Goal: Transaction & Acquisition: Obtain resource

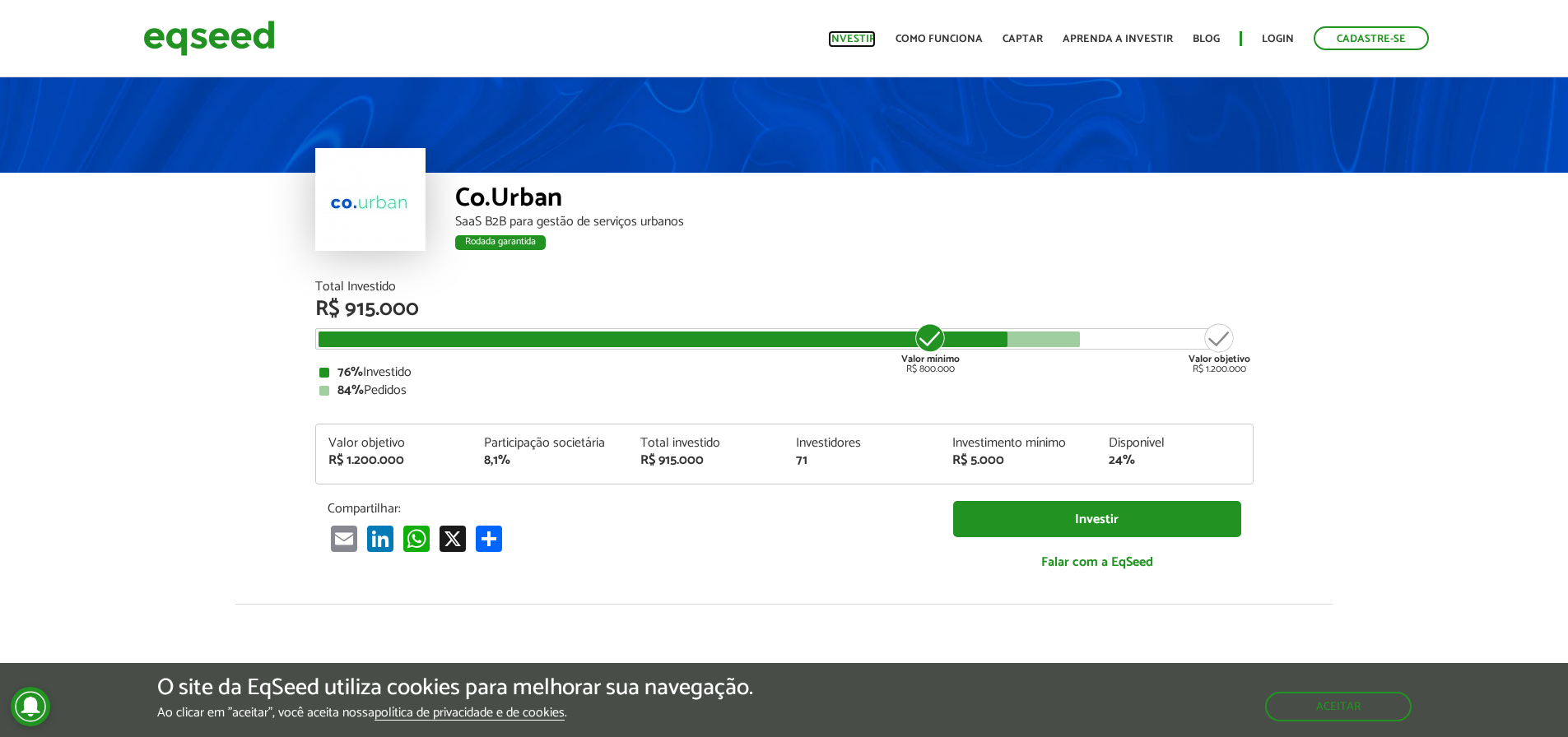
click at [847, 43] on link "Investir" at bounding box center [852, 39] width 48 height 10
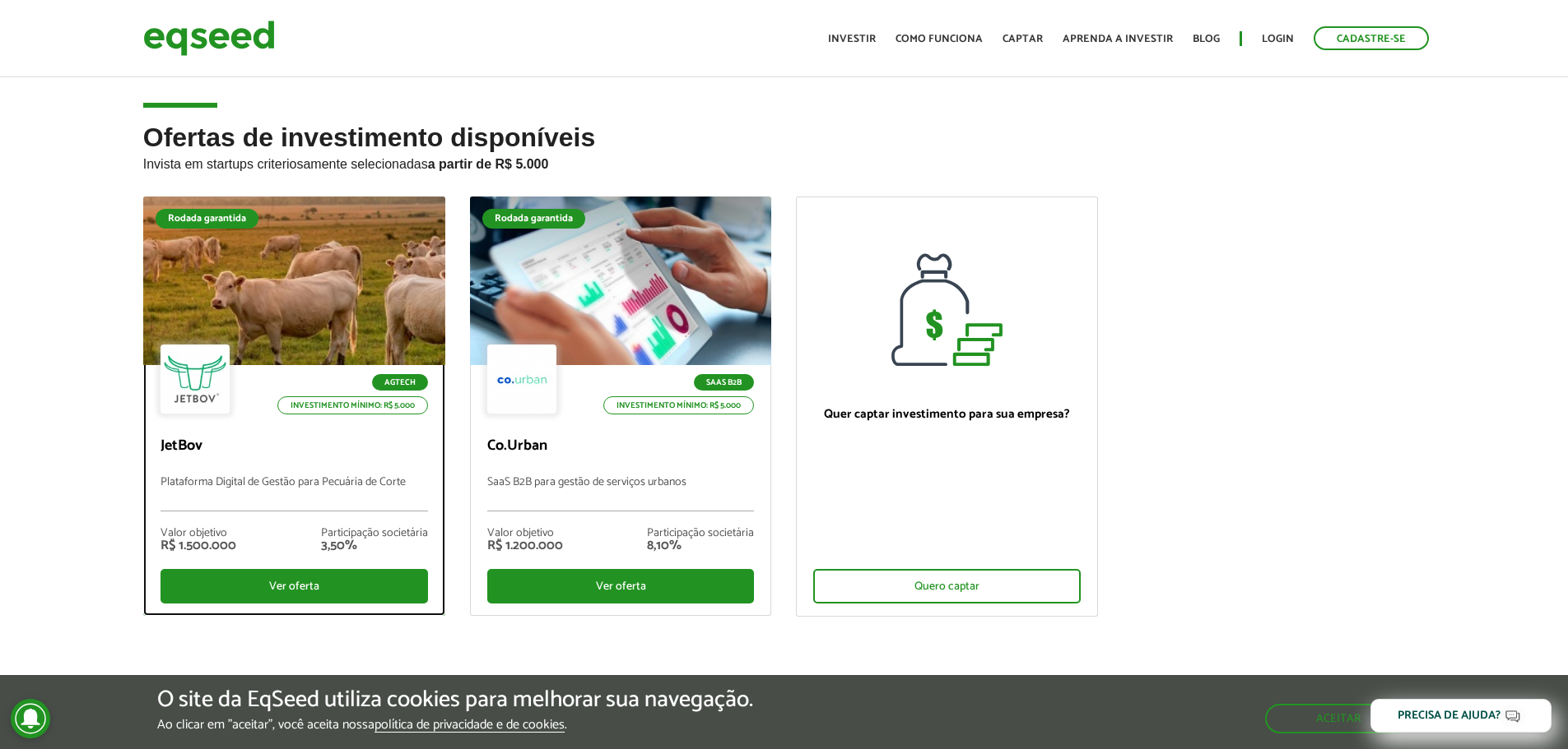
click at [248, 302] on div at bounding box center [293, 281] width 362 height 202
click at [229, 324] on div at bounding box center [293, 281] width 362 height 202
click at [317, 589] on div "Ver oferta" at bounding box center [294, 587] width 267 height 35
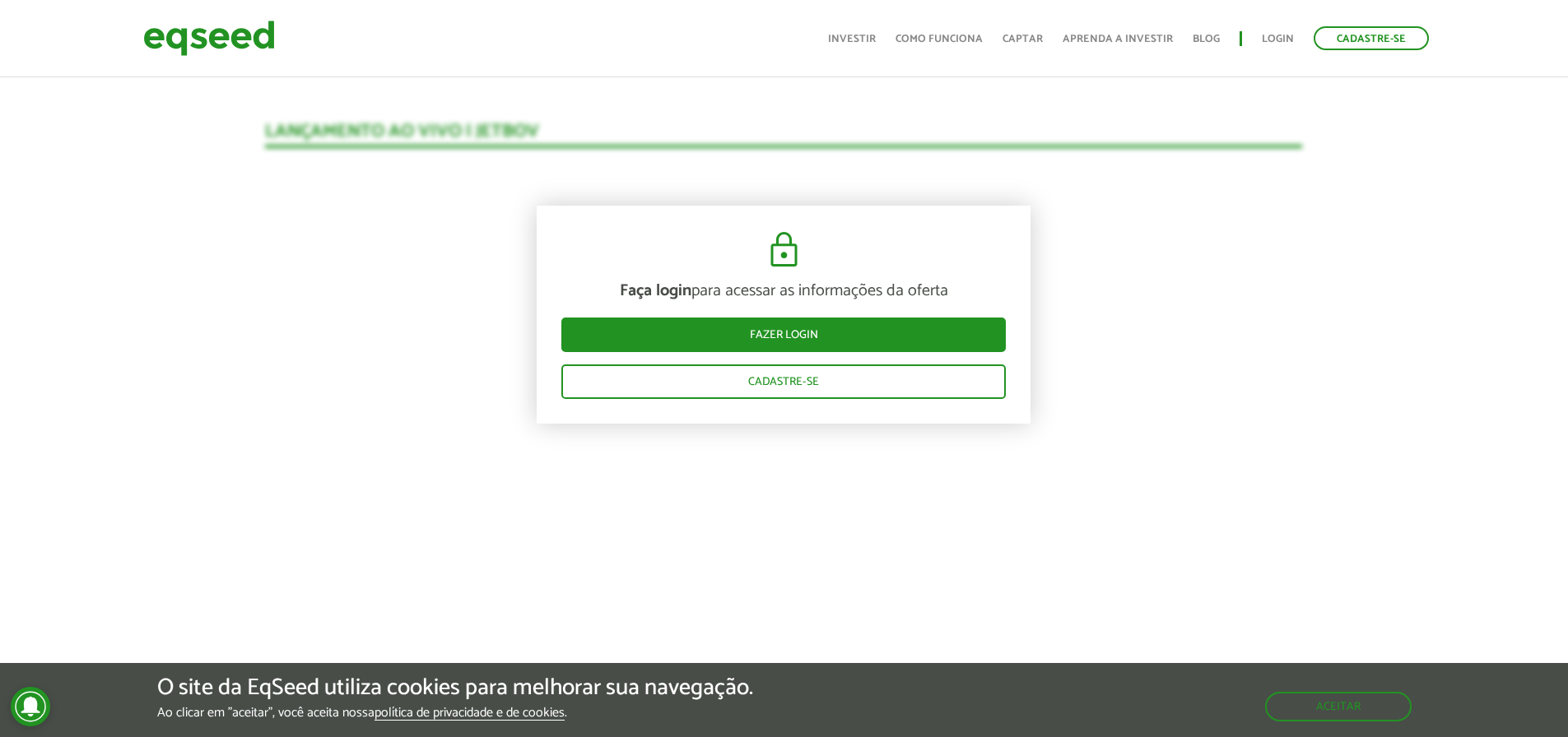
scroll to position [1687, 0]
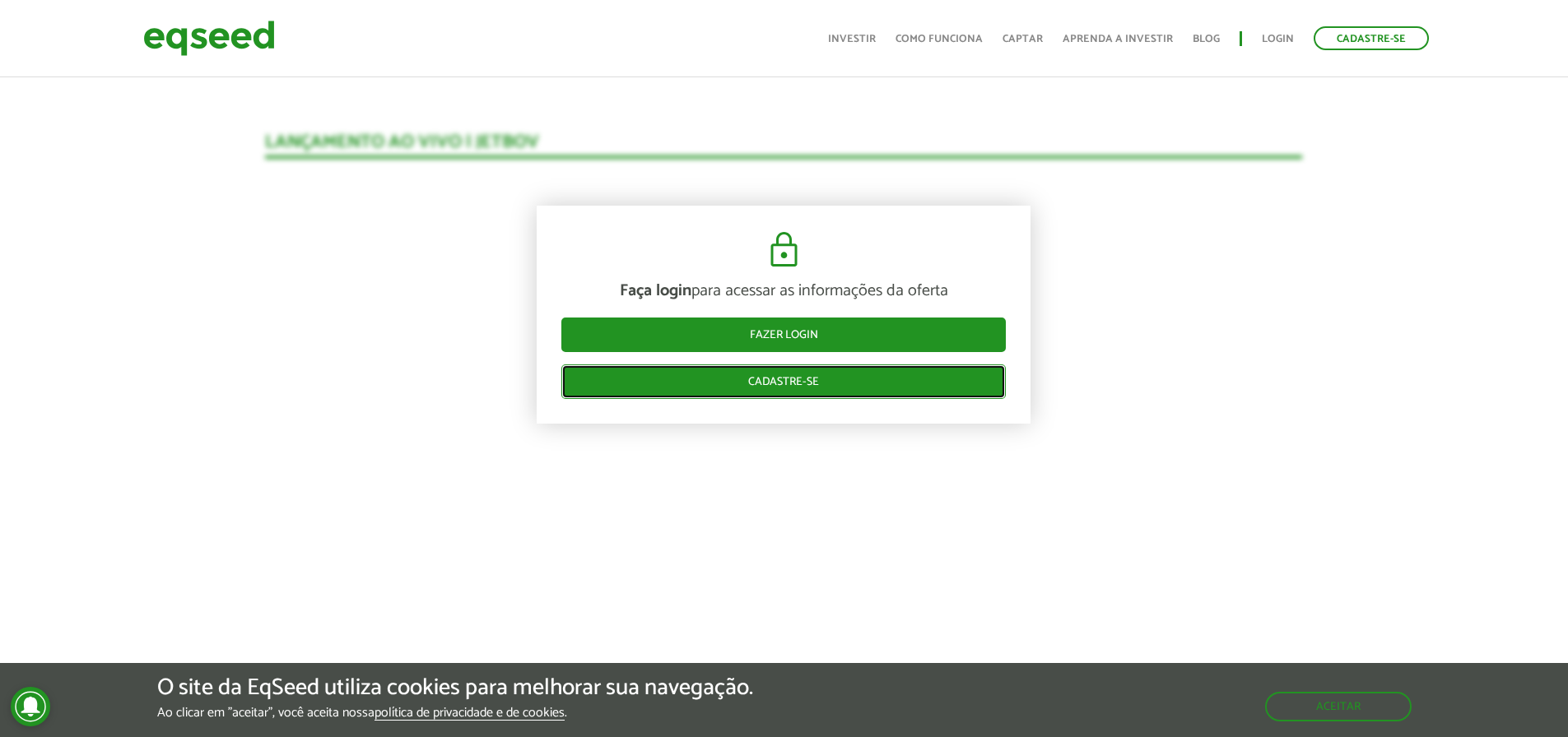
click at [827, 388] on link "Cadastre-se" at bounding box center [783, 382] width 445 height 35
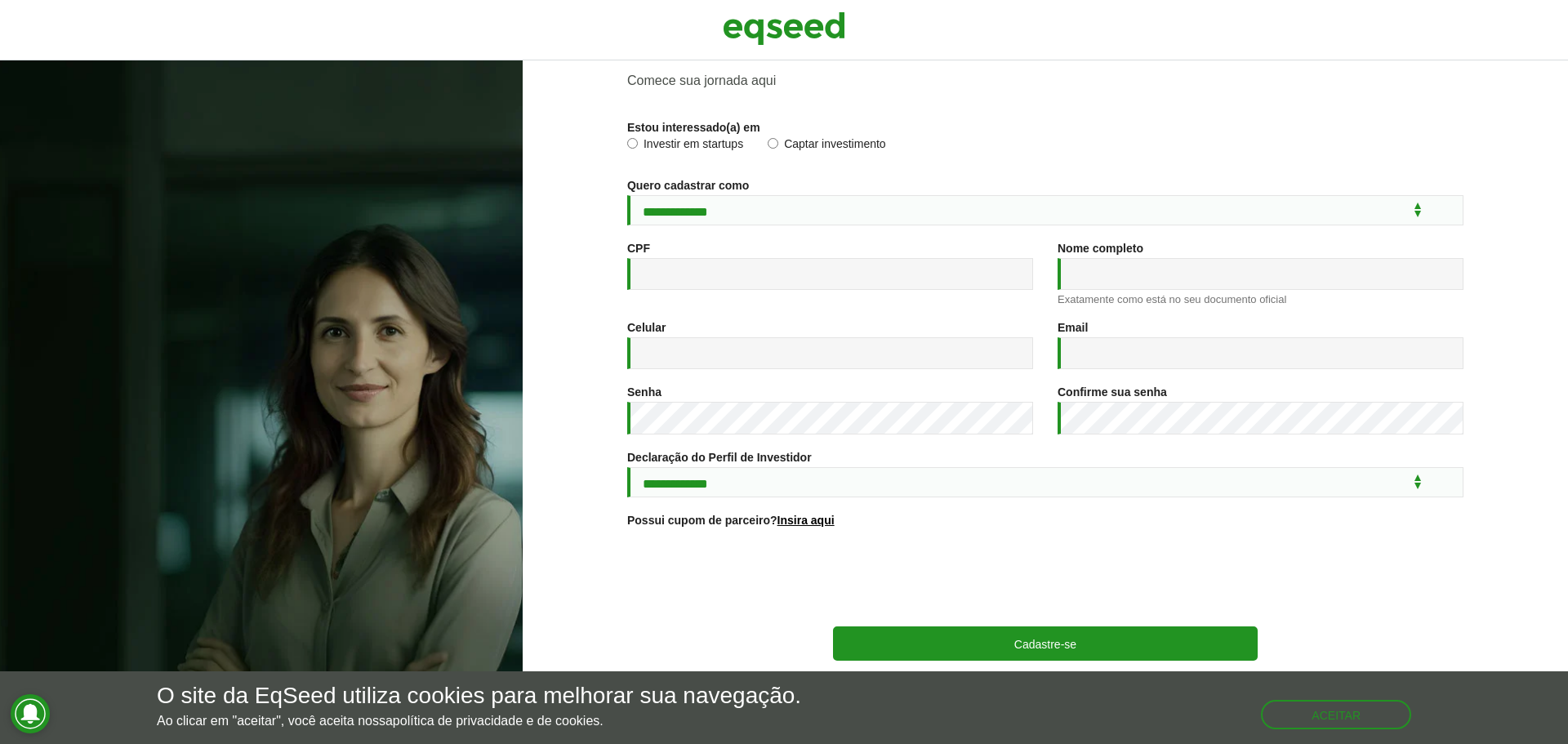
scroll to position [61, 0]
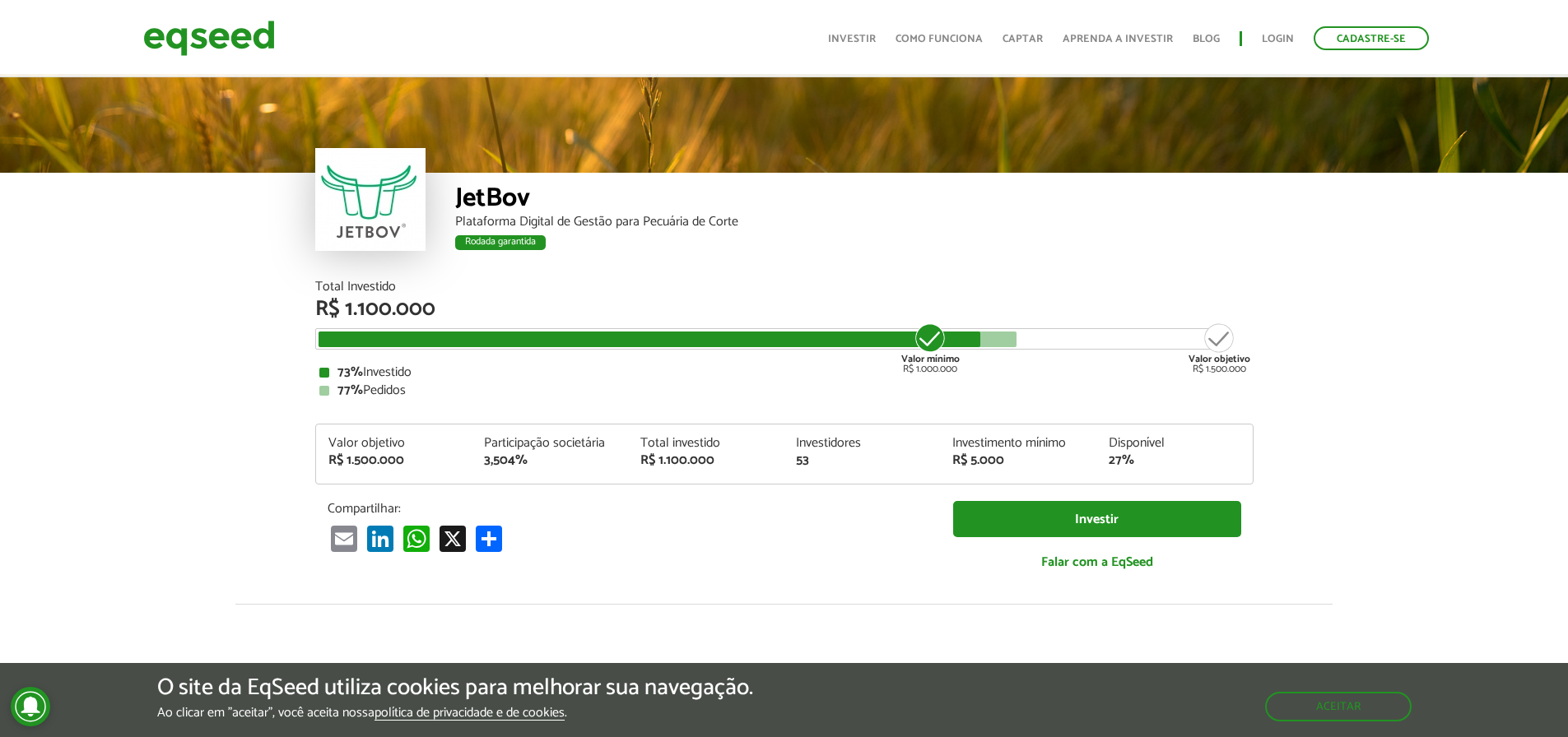
scroll to position [2057, 0]
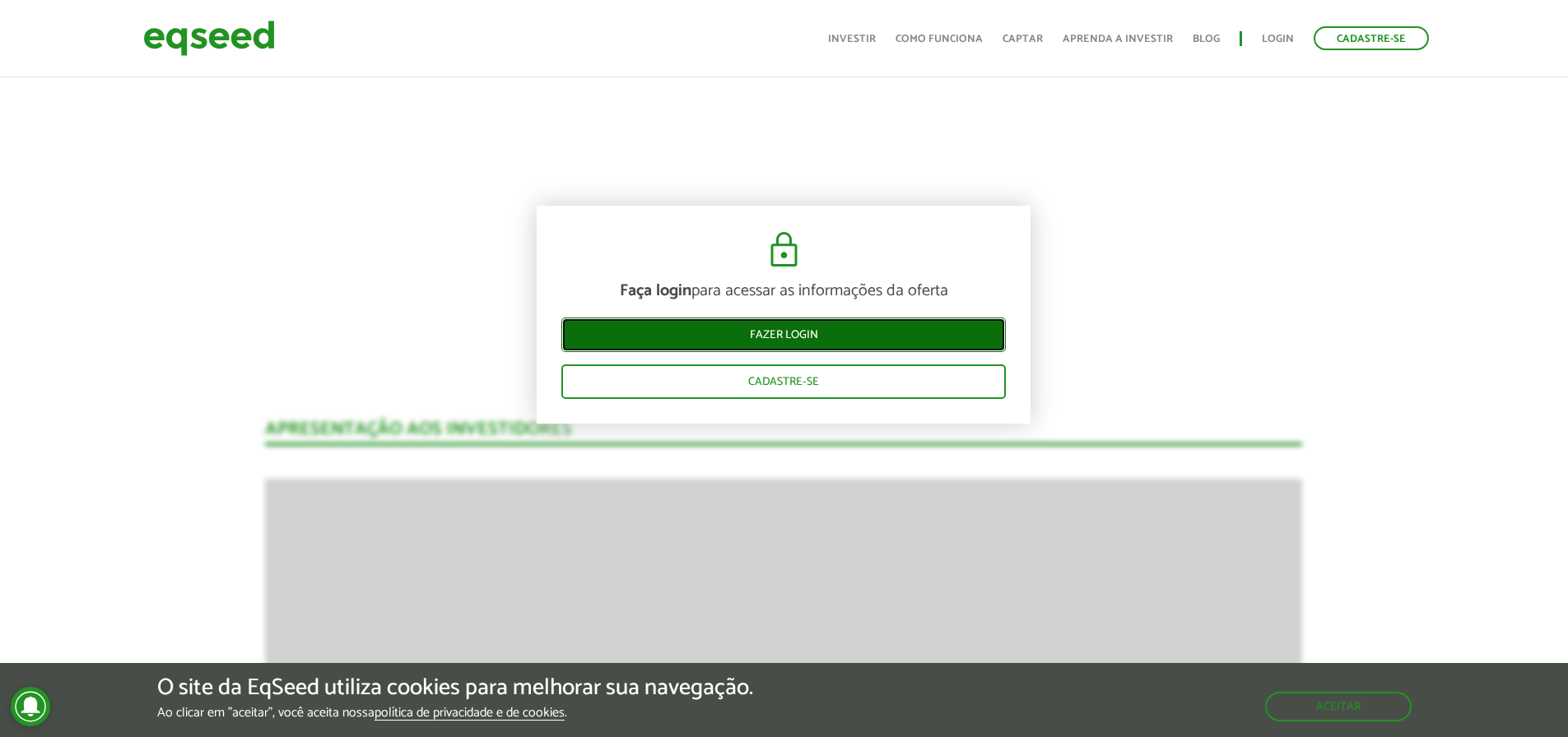
click at [860, 330] on link "Fazer login" at bounding box center [783, 335] width 445 height 35
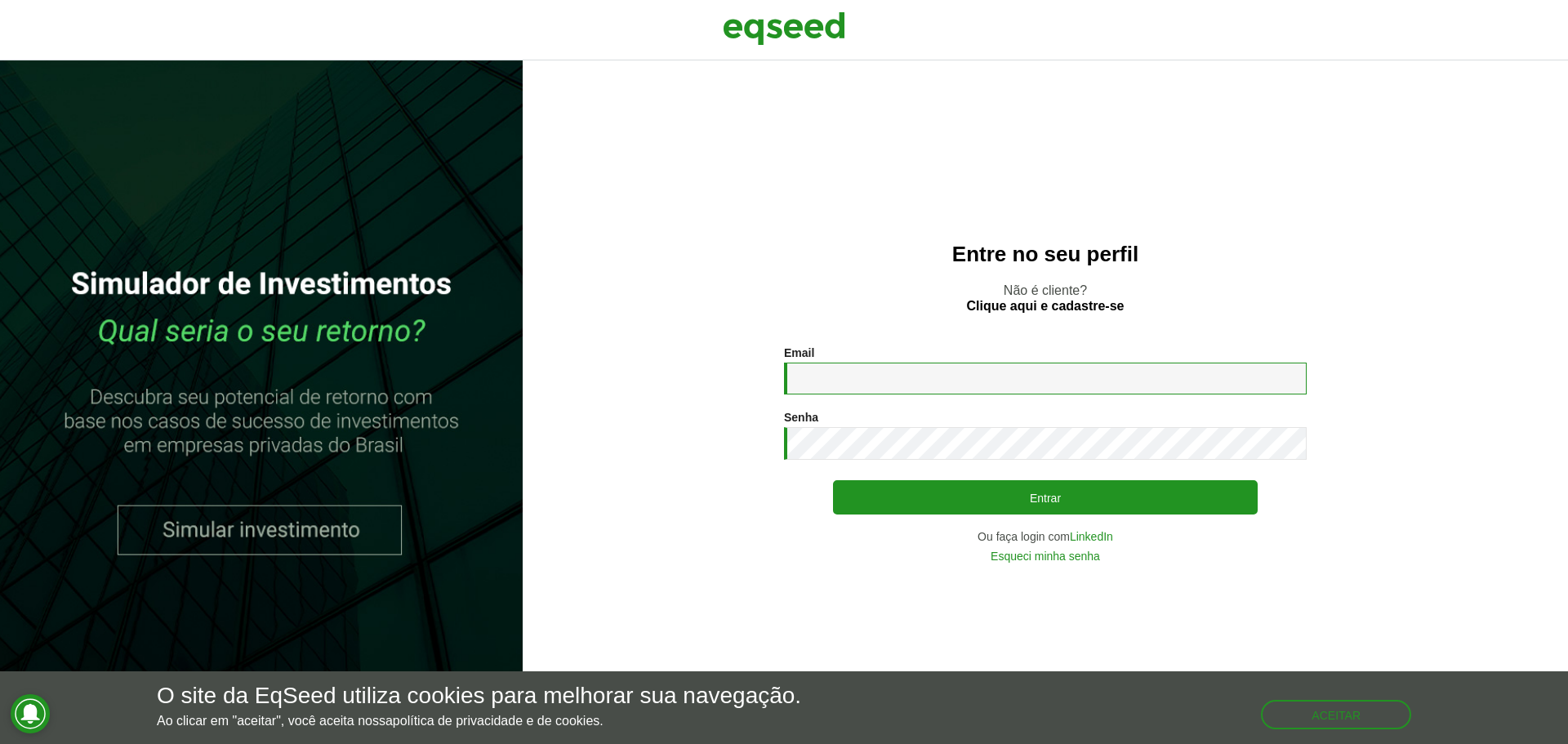
click at [952, 375] on input "Email *" at bounding box center [1045, 378] width 523 height 32
type input "**********"
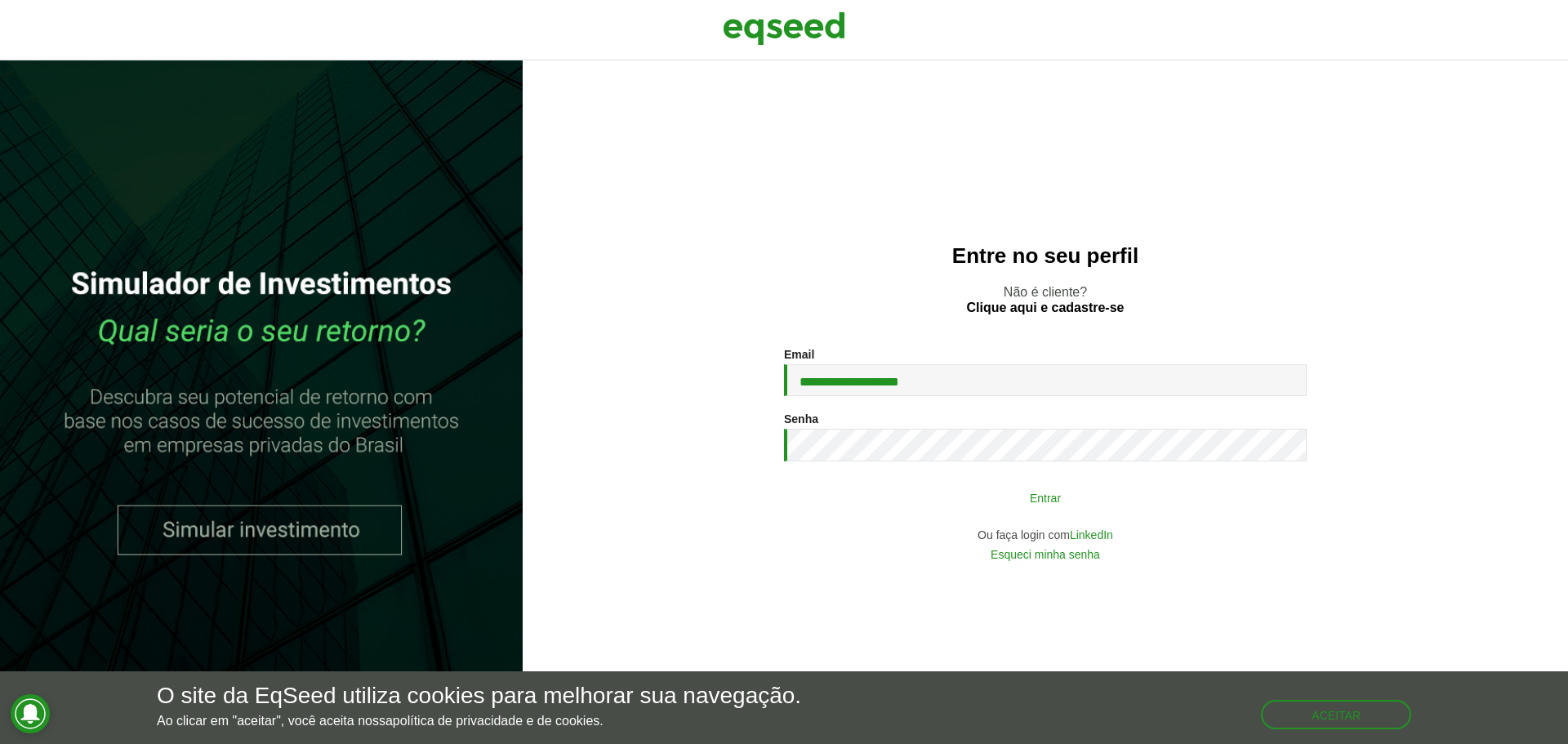
click at [1025, 497] on button "Entrar" at bounding box center [1045, 497] width 425 height 31
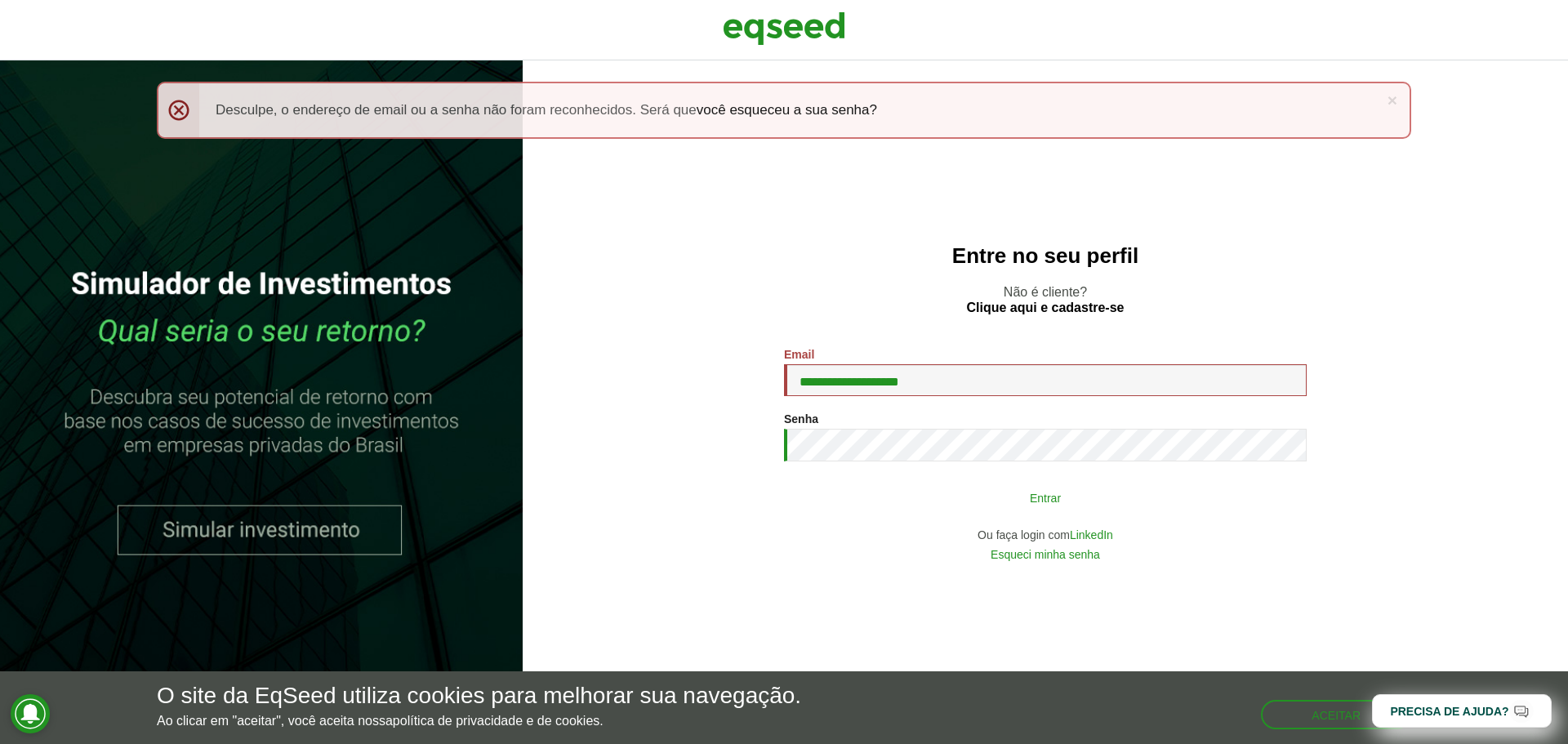
click at [986, 500] on button "Entrar" at bounding box center [1045, 497] width 425 height 31
click at [1031, 503] on button "Entrar" at bounding box center [1045, 497] width 425 height 31
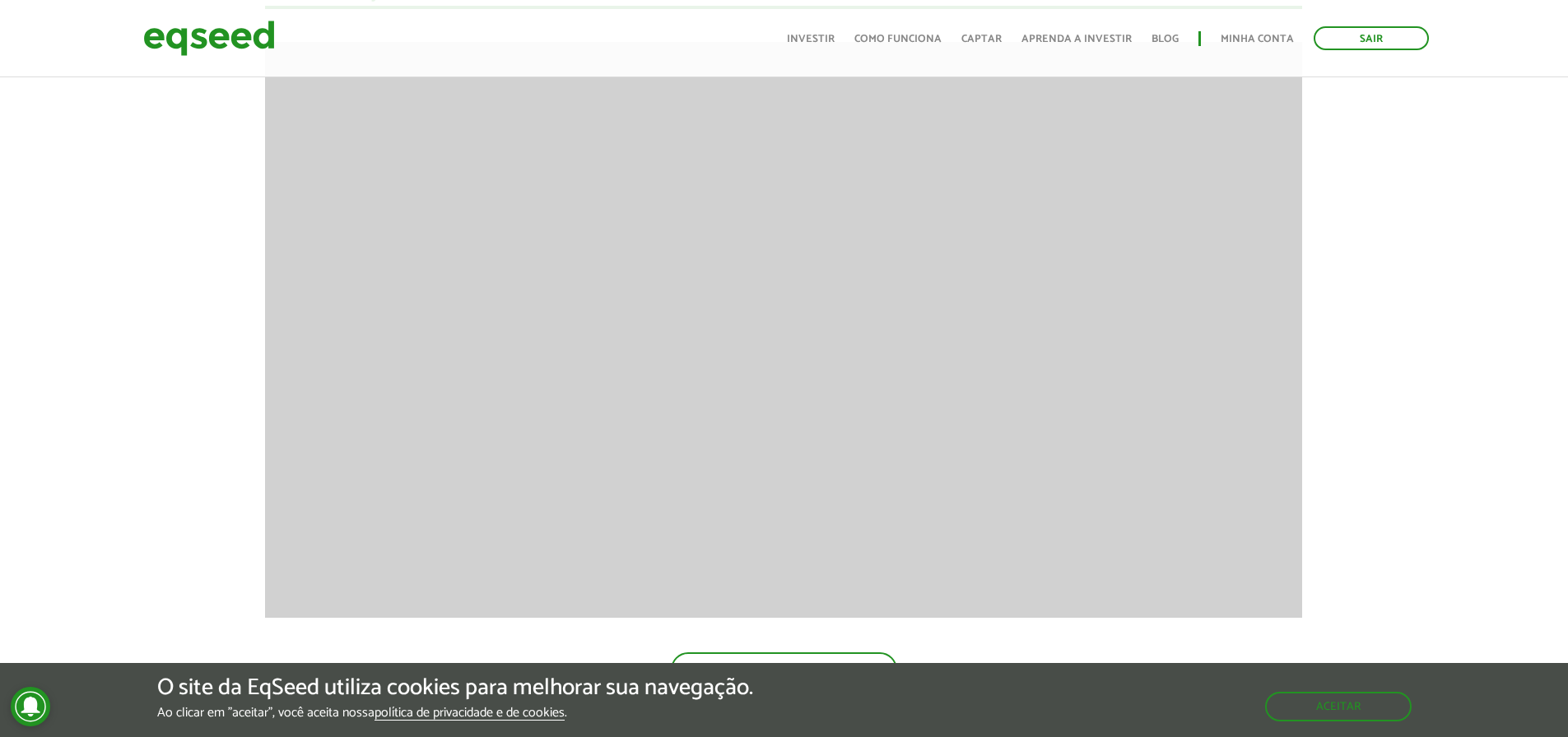
scroll to position [2281, 0]
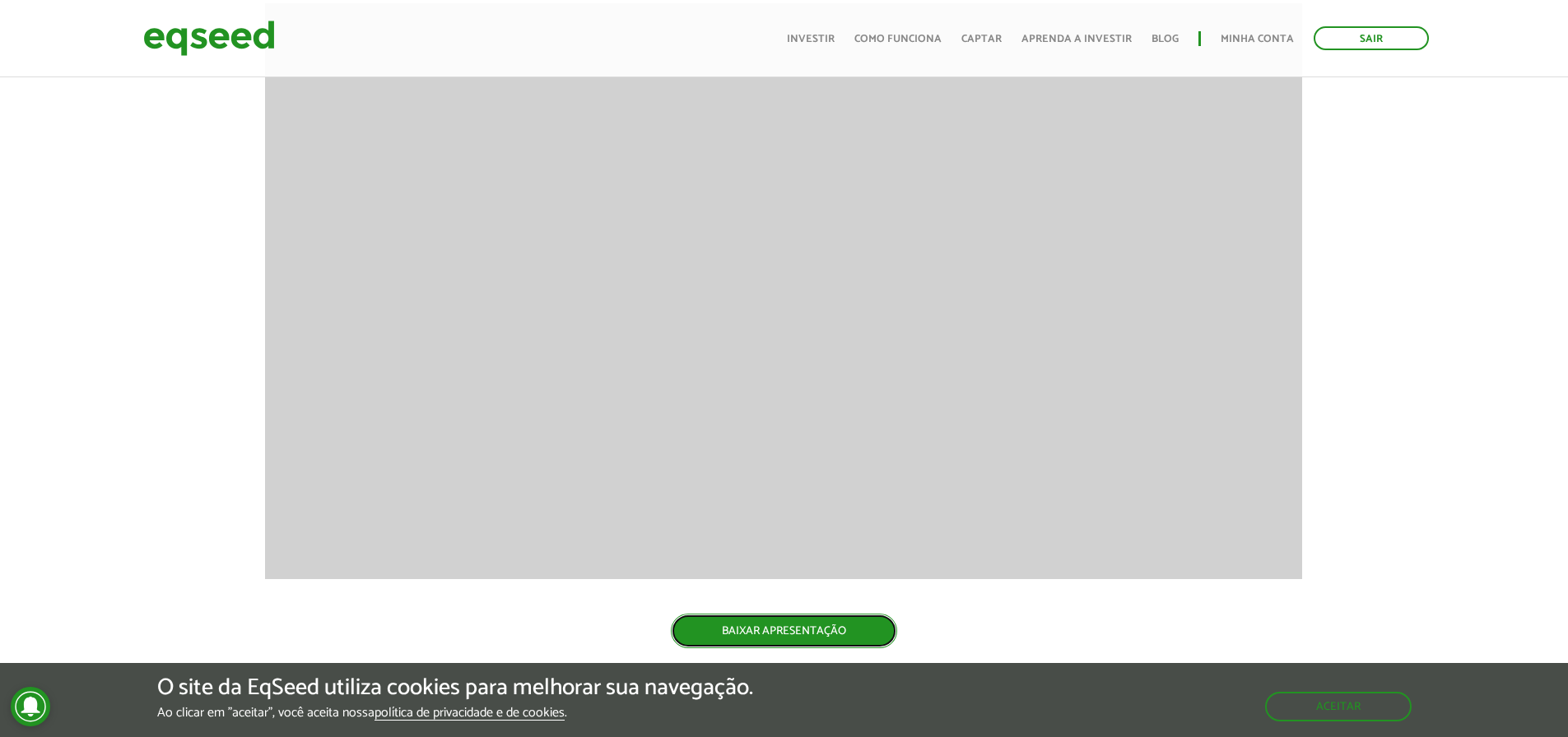
click at [818, 634] on link "BAIXAR APRESENTAÇÃO" at bounding box center [783, 631] width 227 height 35
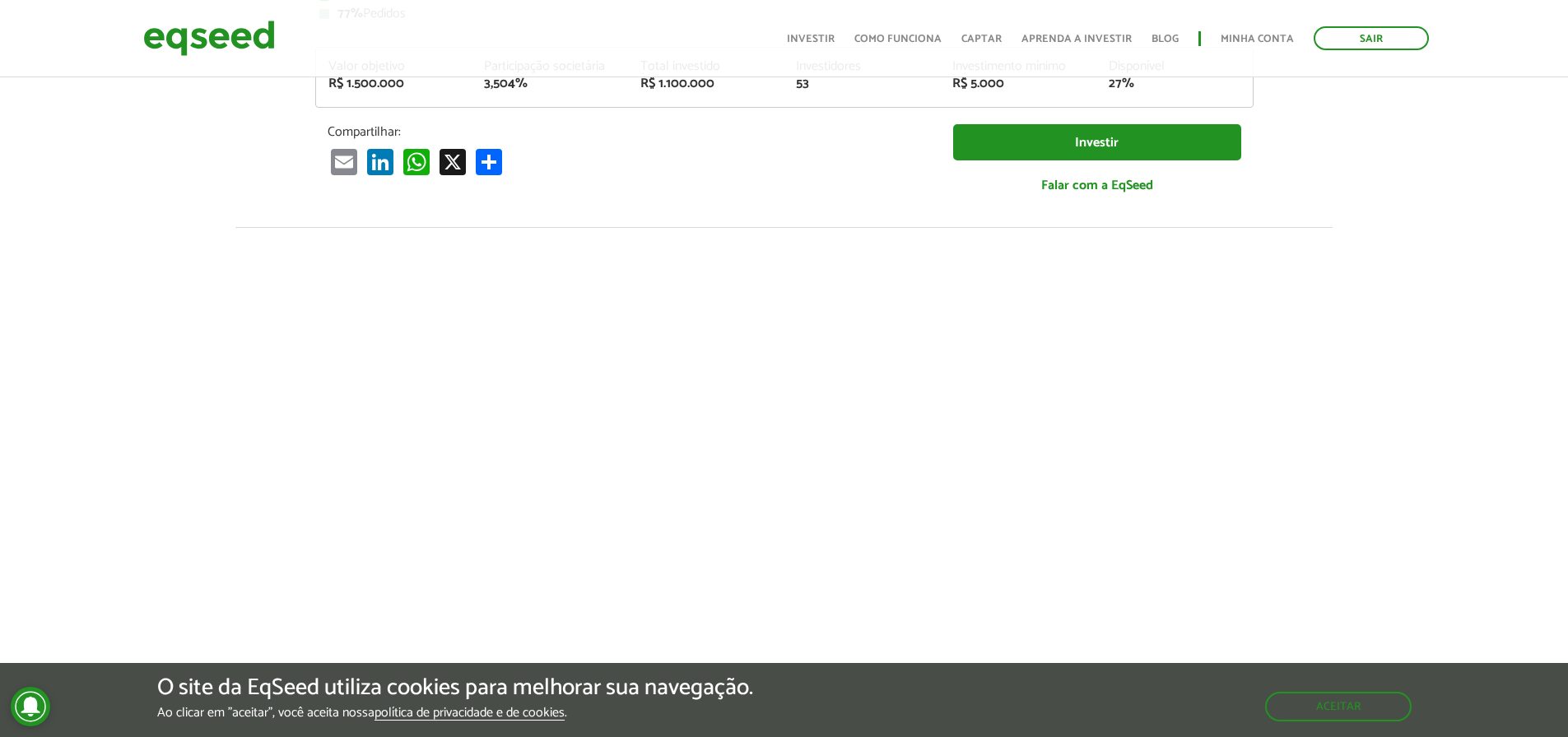
scroll to position [0, 0]
